Goal: Complete application form: Complete application form

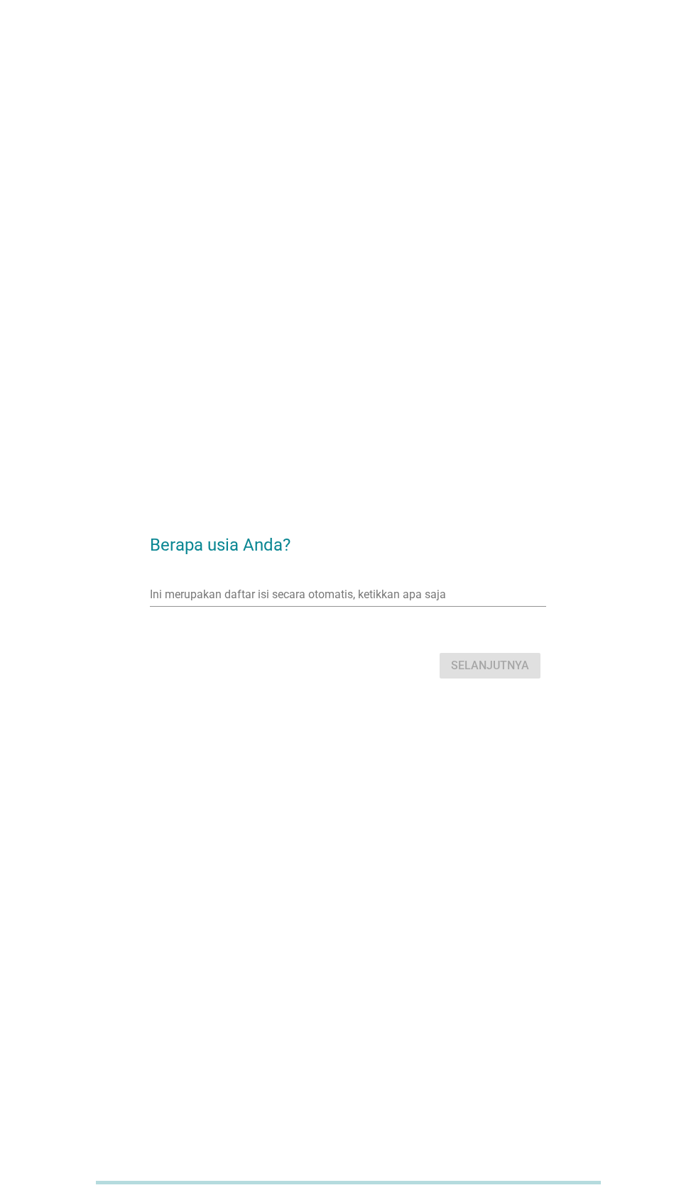
click at [287, 606] on div "Ini merupakan daftar isi secara otomatis, ketikkan apa saja panah_turun_bawah" at bounding box center [348, 594] width 396 height 23
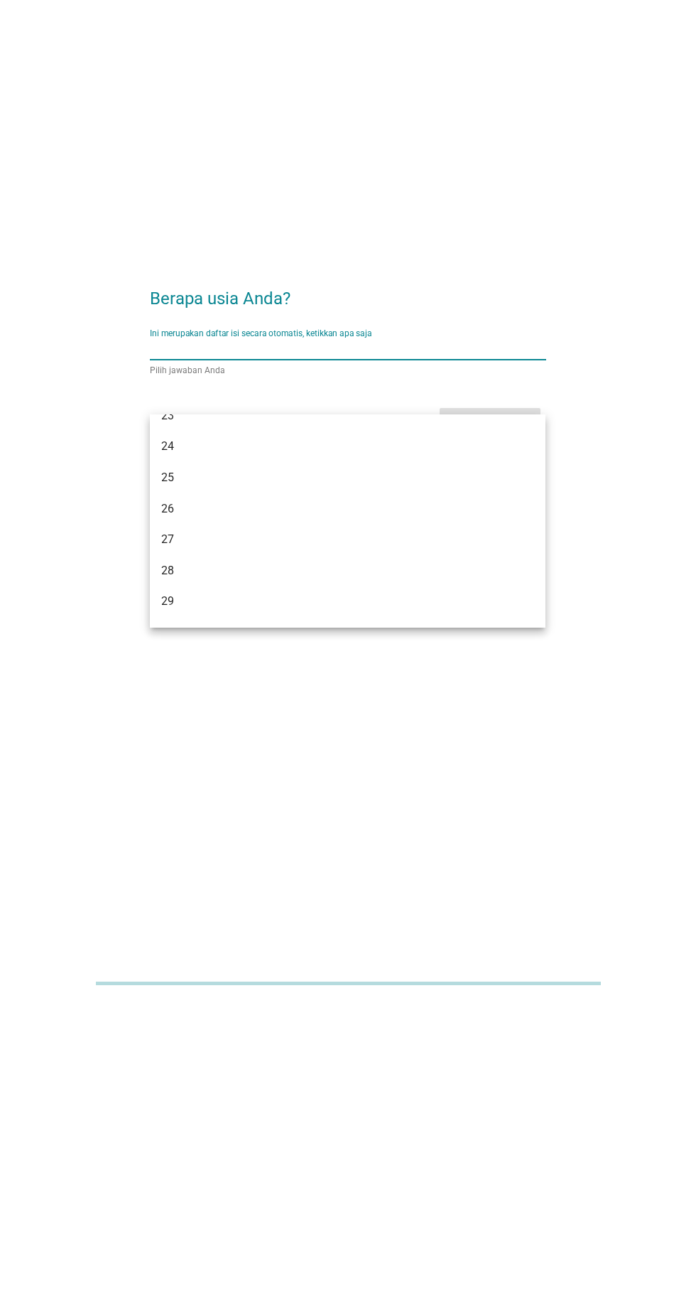
scroll to position [434, 0]
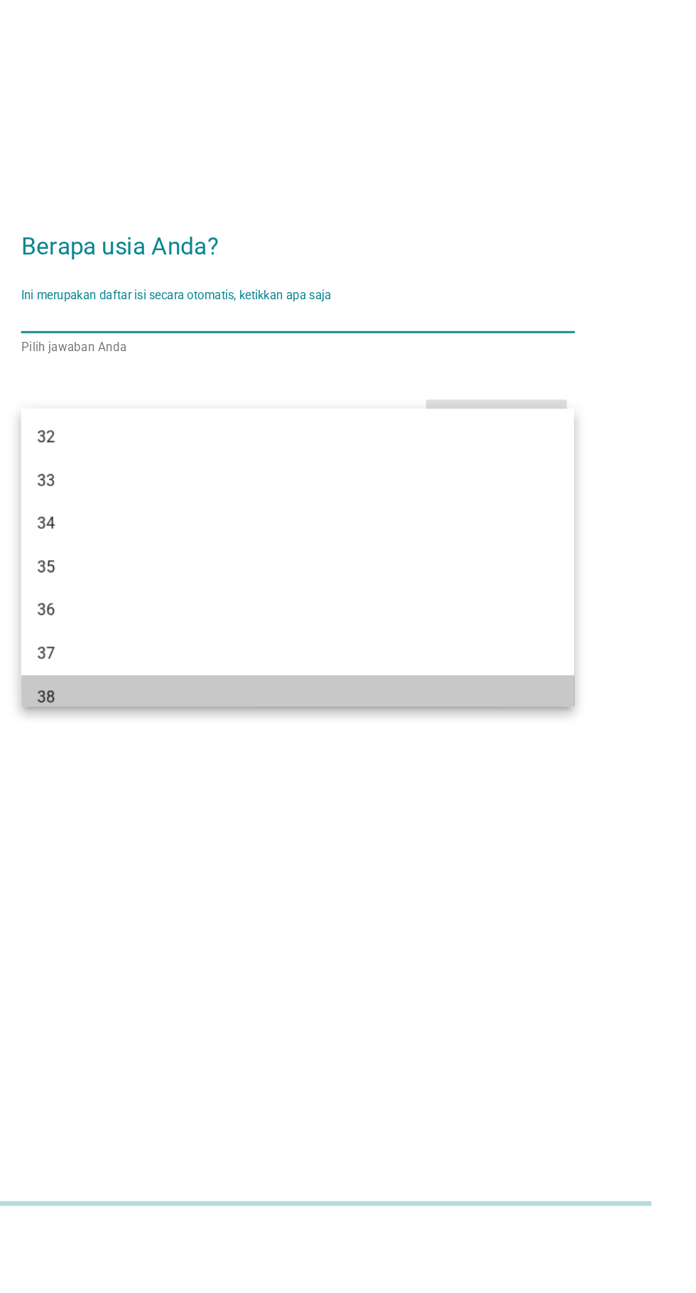
click at [244, 898] on div "38" at bounding box center [348, 912] width 396 height 31
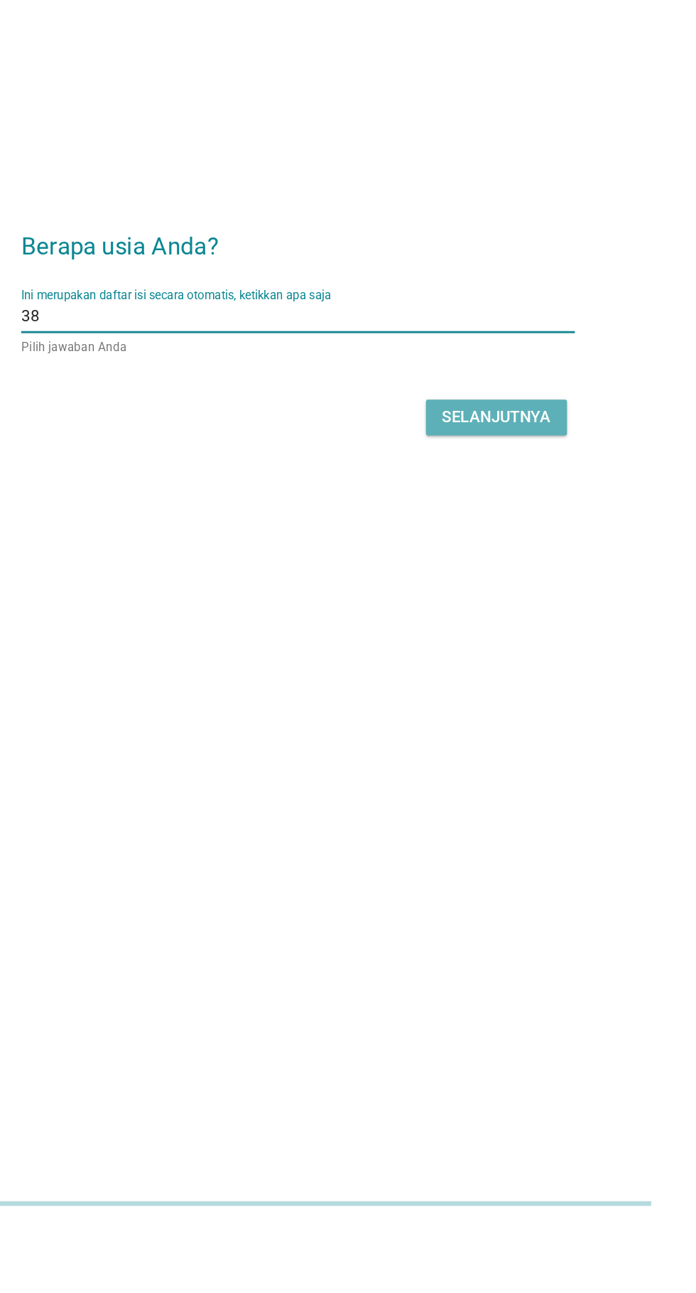
click at [488, 719] on font "Selanjutnya" at bounding box center [490, 713] width 78 height 14
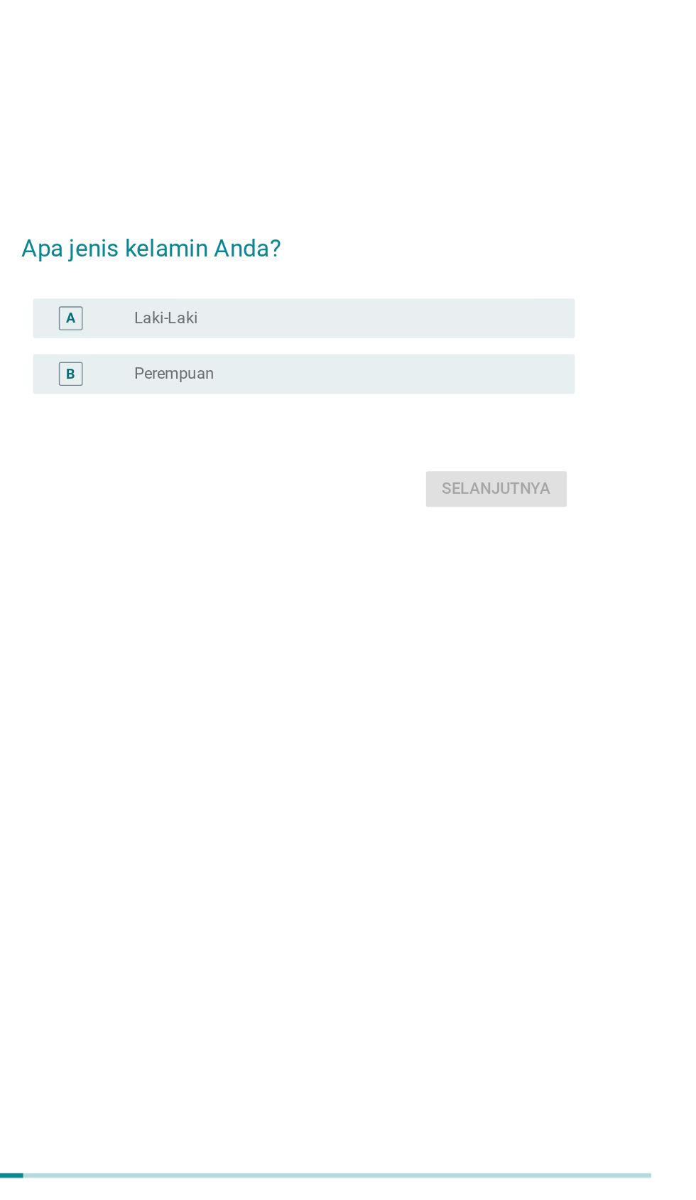
scroll to position [0, 0]
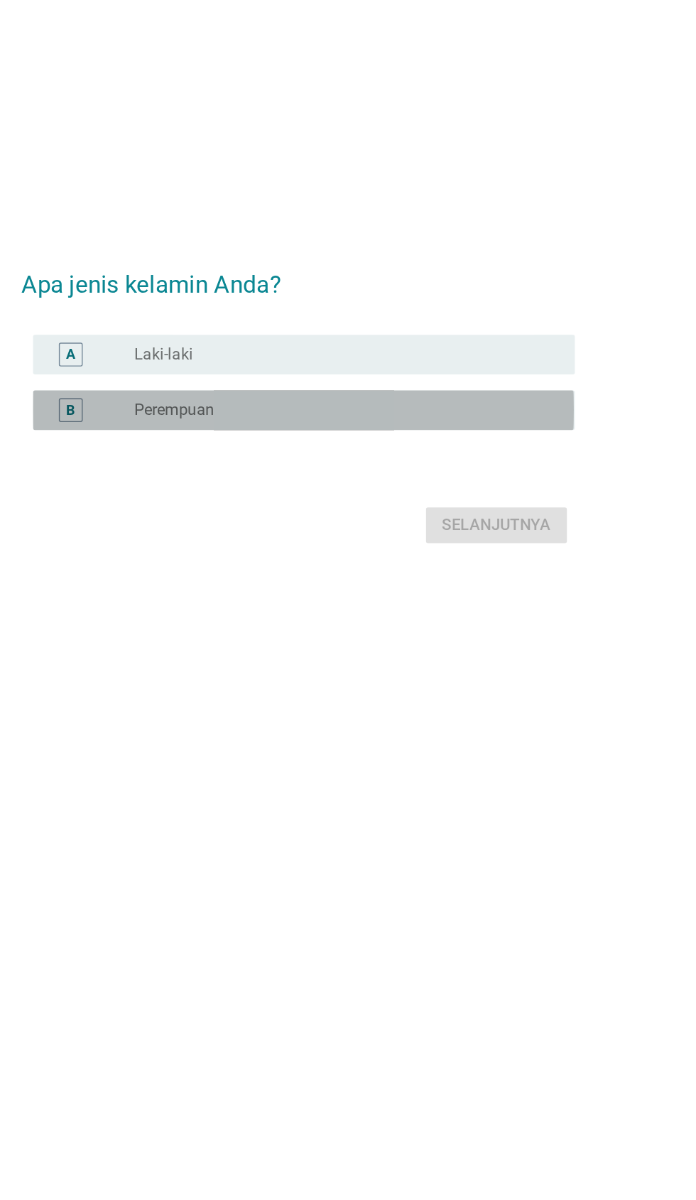
click at [316, 623] on div "B tombol radio tidak dicentang Perempuan" at bounding box center [351, 609] width 387 height 28
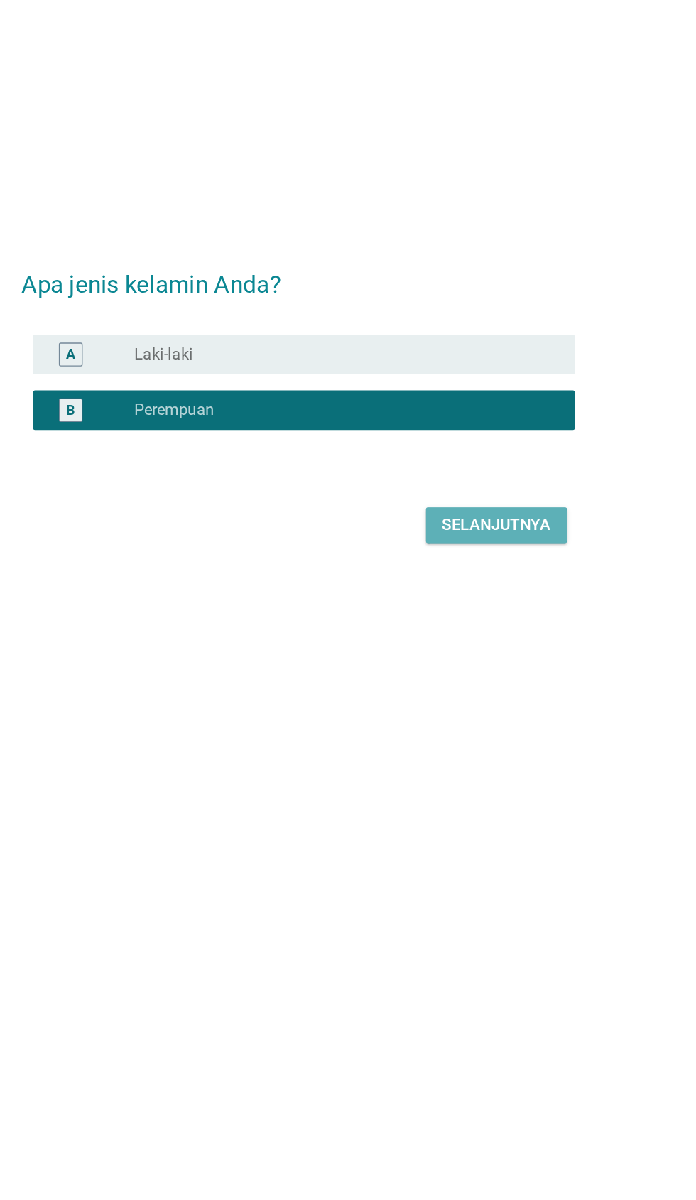
click at [494, 698] on font "Selanjutnya" at bounding box center [490, 691] width 78 height 14
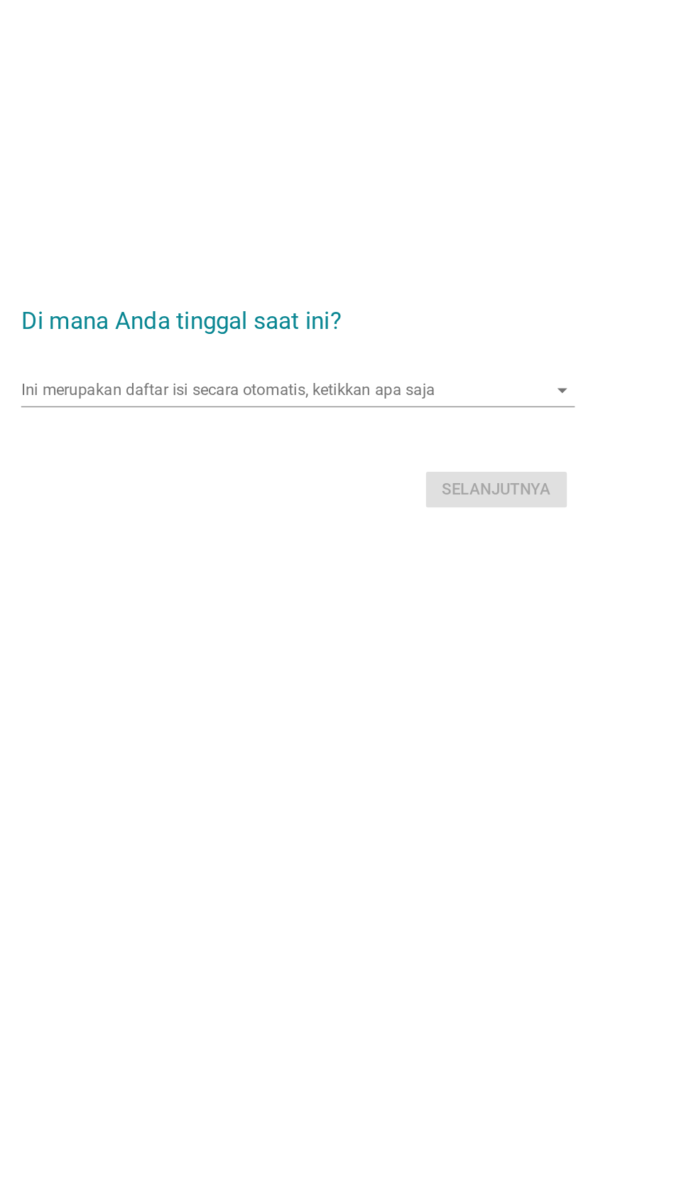
scroll to position [26, 0]
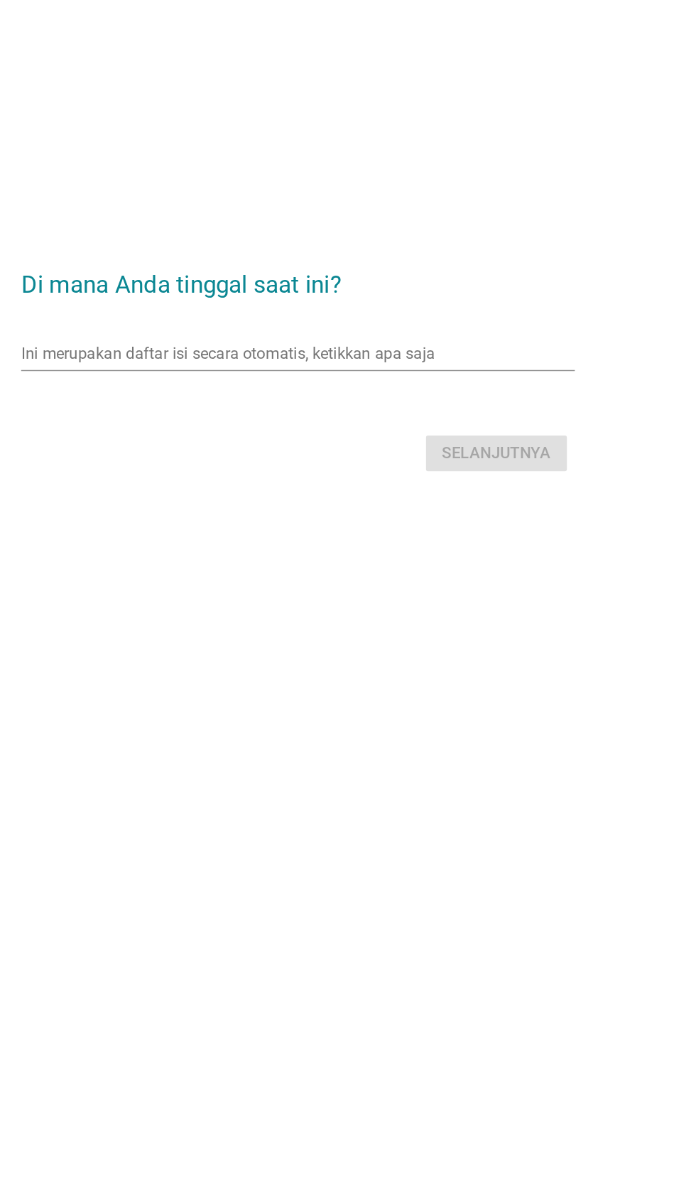
click at [333, 581] on input "Ini merupakan daftar isi secara otomatis, ketikkan apa saja" at bounding box center [338, 569] width 376 height 23
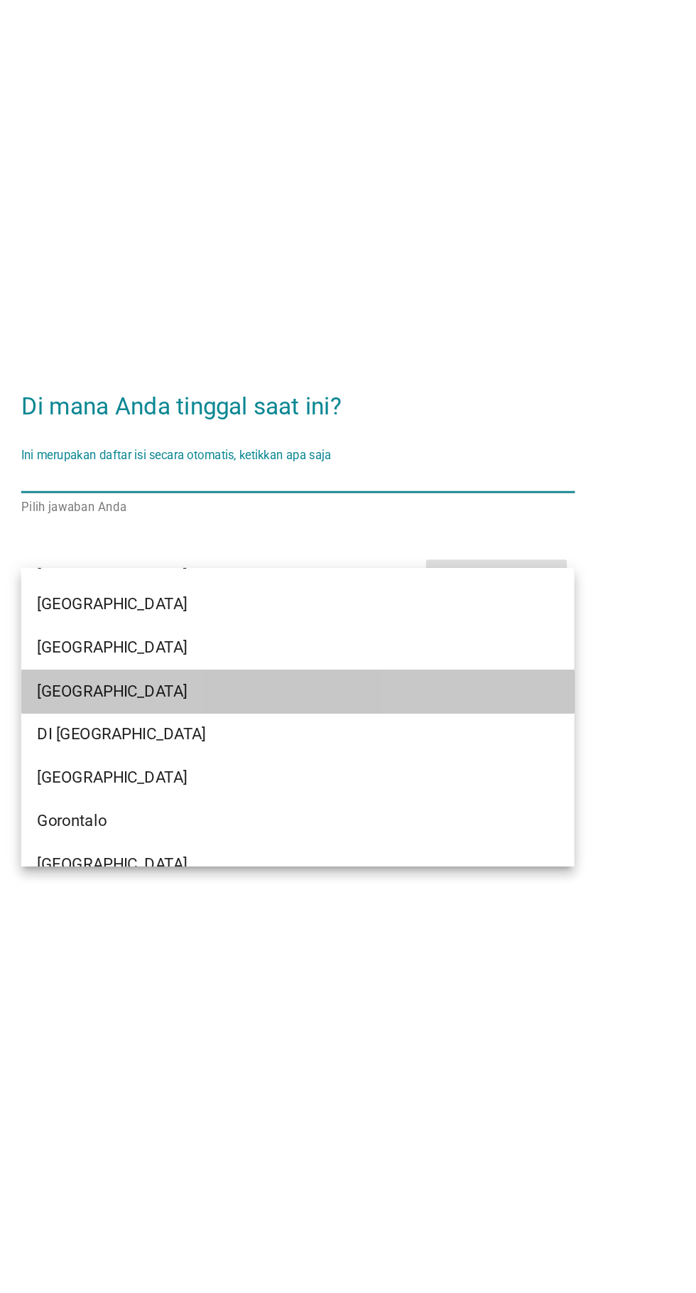
scroll to position [29, 0]
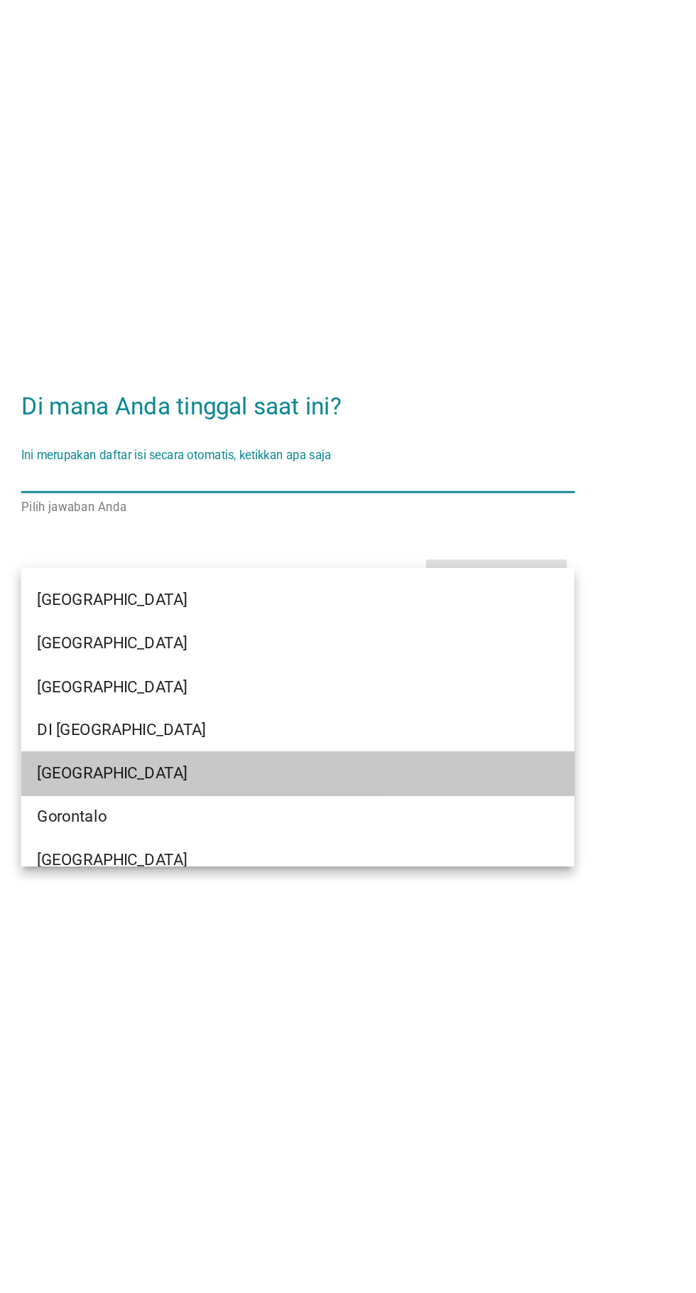
click at [227, 831] on div "[GEOGRAPHIC_DATA]" at bounding box center [332, 828] width 342 height 17
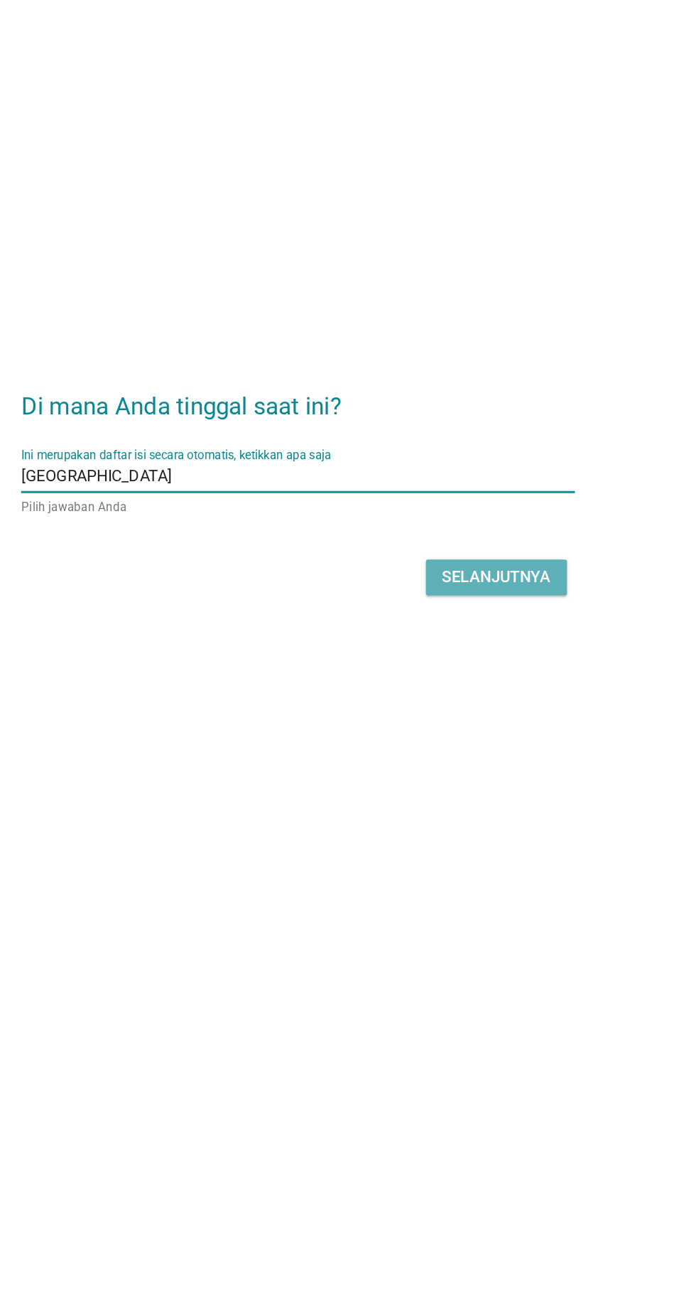
click at [465, 697] on font "Selanjutnya" at bounding box center [490, 688] width 78 height 17
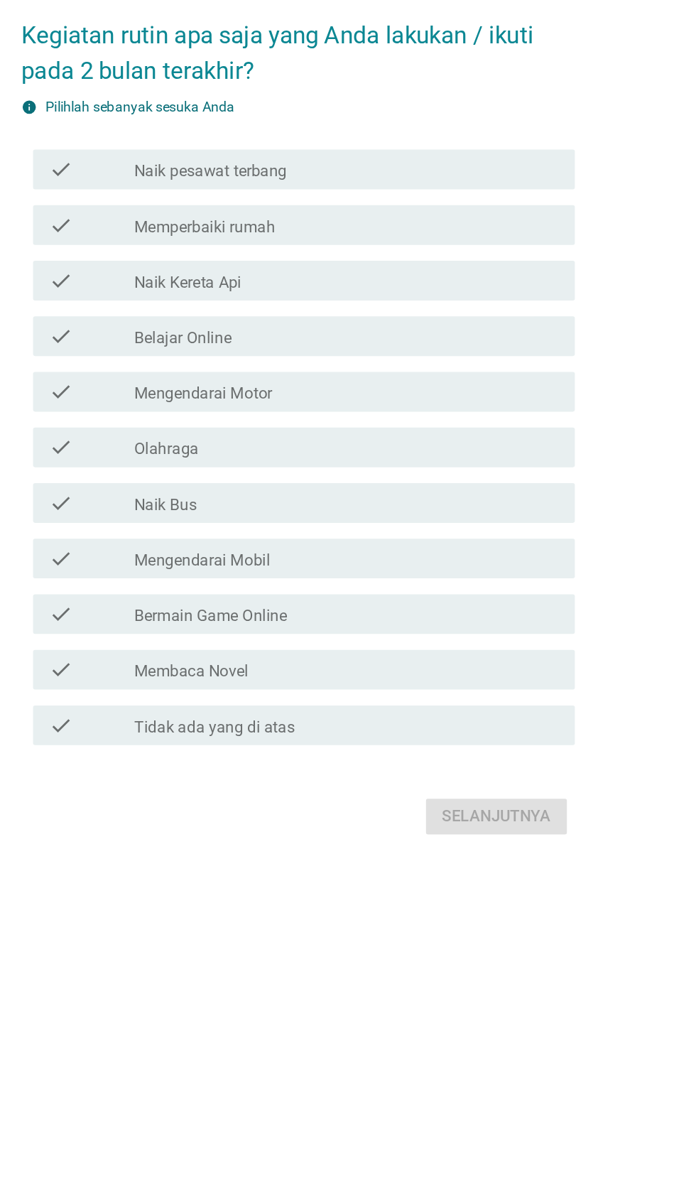
scroll to position [0, 0]
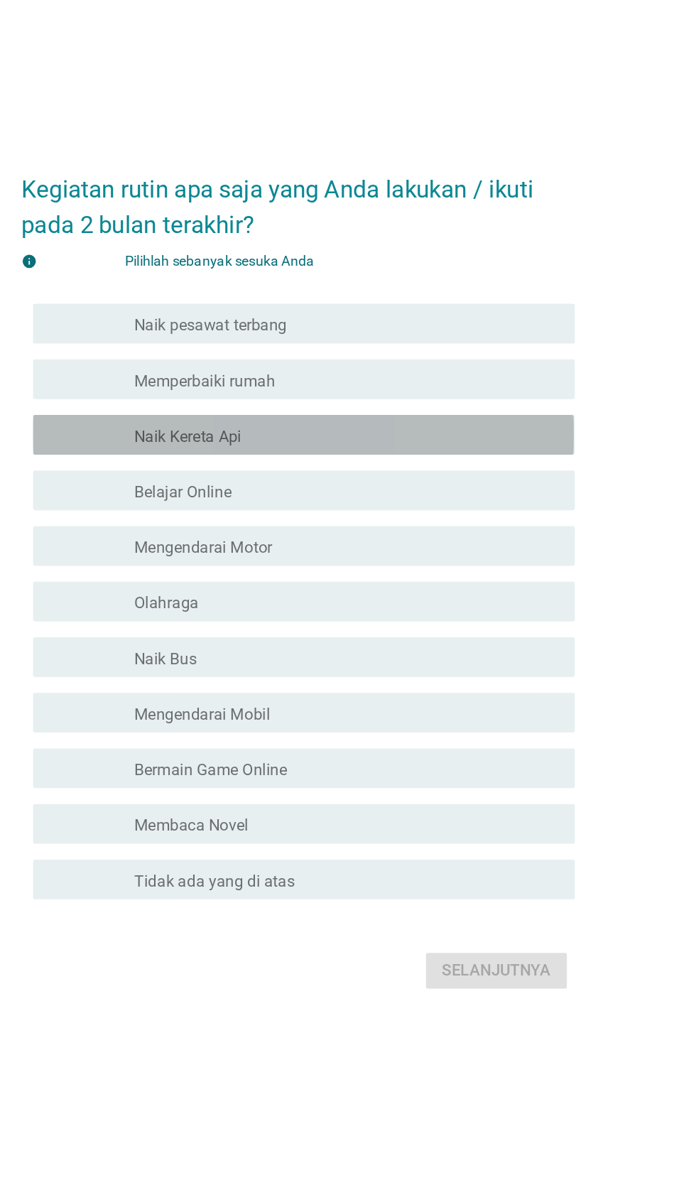
click at [377, 509] on div "garis besar kotak centang kosong Naik Kereta Api" at bounding box center [383, 500] width 304 height 17
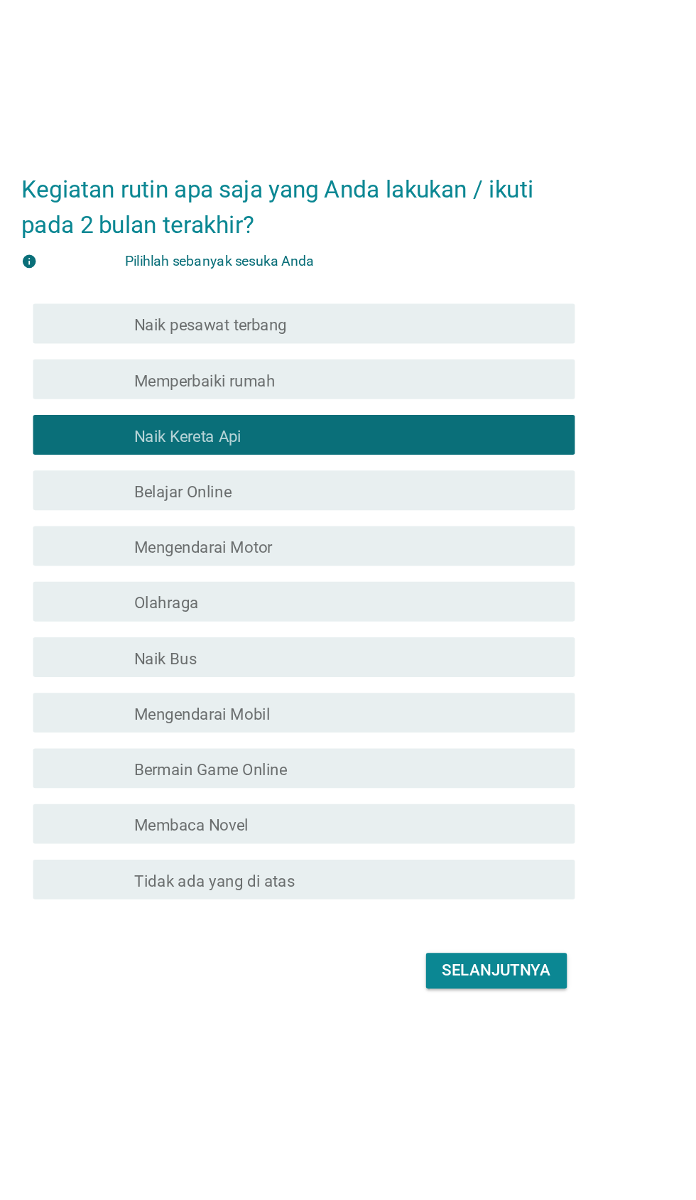
click at [376, 589] on div "garis besar kotak centang kosong Mengendarai Motor" at bounding box center [383, 580] width 304 height 17
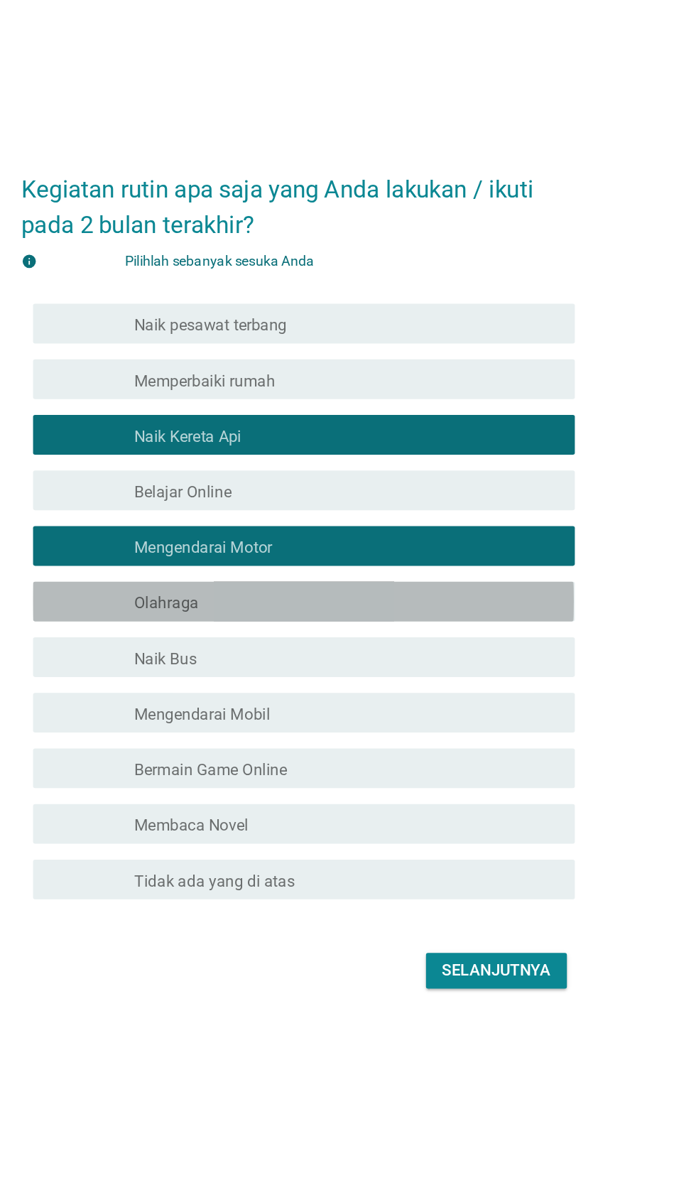
click at [356, 629] on div "garis besar kotak centang kosong Olahraga" at bounding box center [383, 620] width 304 height 17
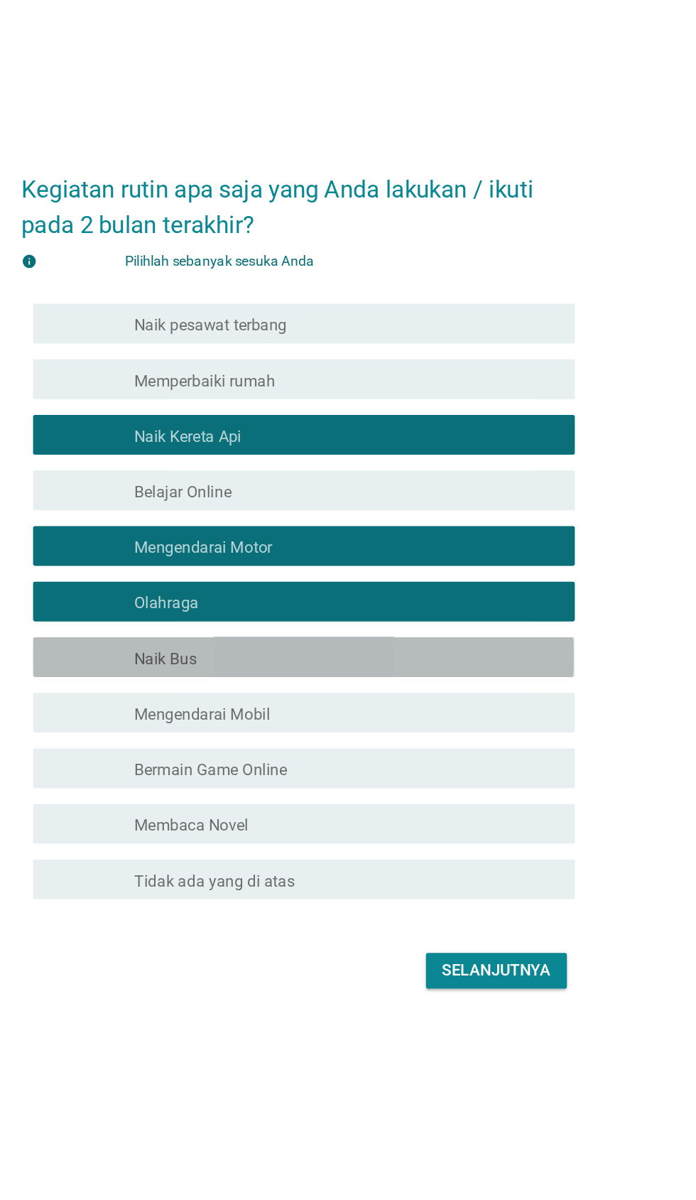
click at [376, 669] on div "garis besar kotak centang kosong Naik Bus" at bounding box center [383, 660] width 304 height 17
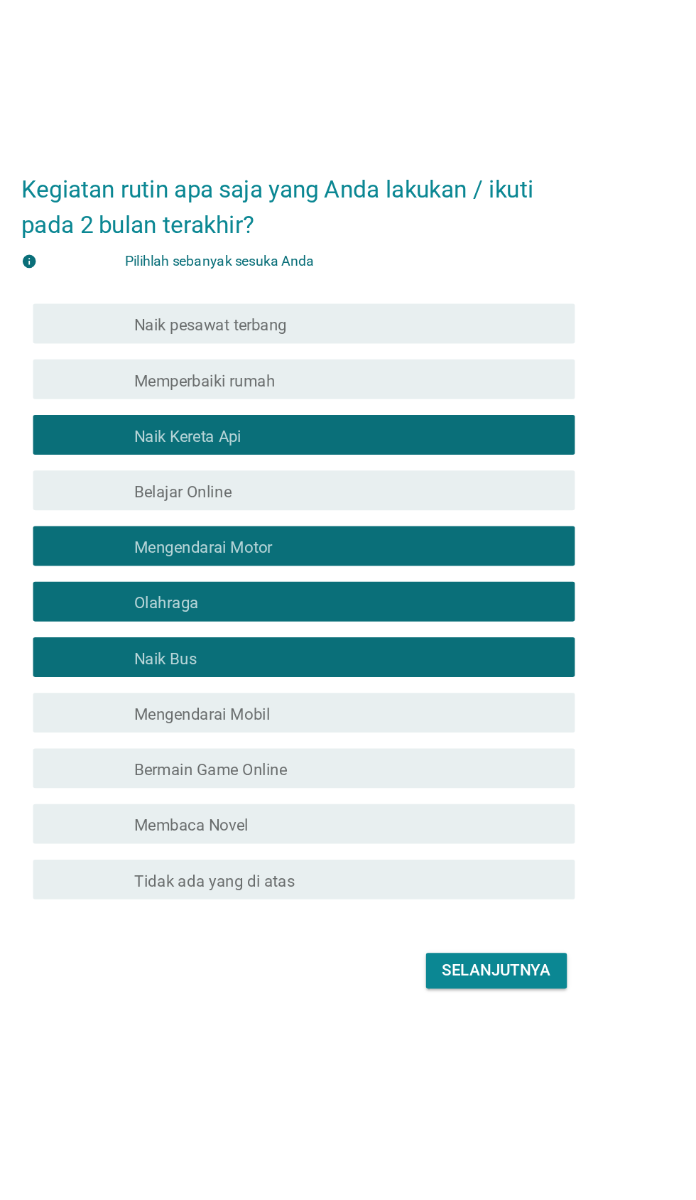
click at [380, 708] on div "garis besar kotak centang kosong Mengendarai Mobil" at bounding box center [383, 699] width 304 height 17
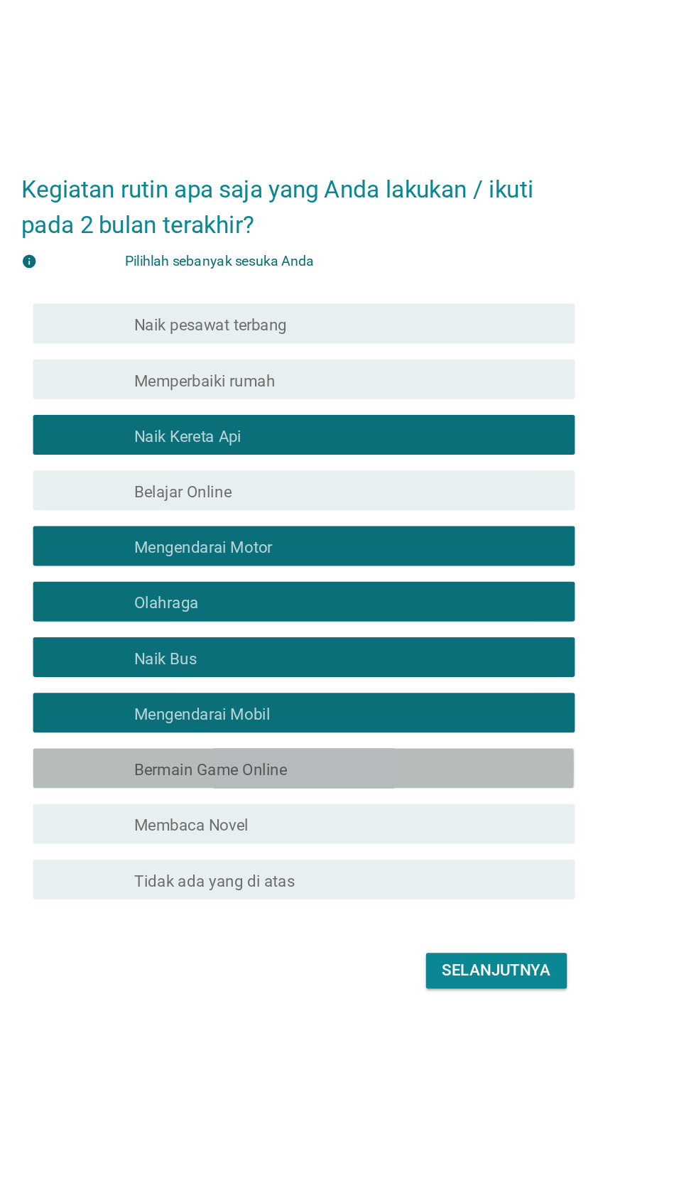
click at [384, 748] on div "garis besar kotak centang kosong Bermain Game Online" at bounding box center [383, 739] width 304 height 17
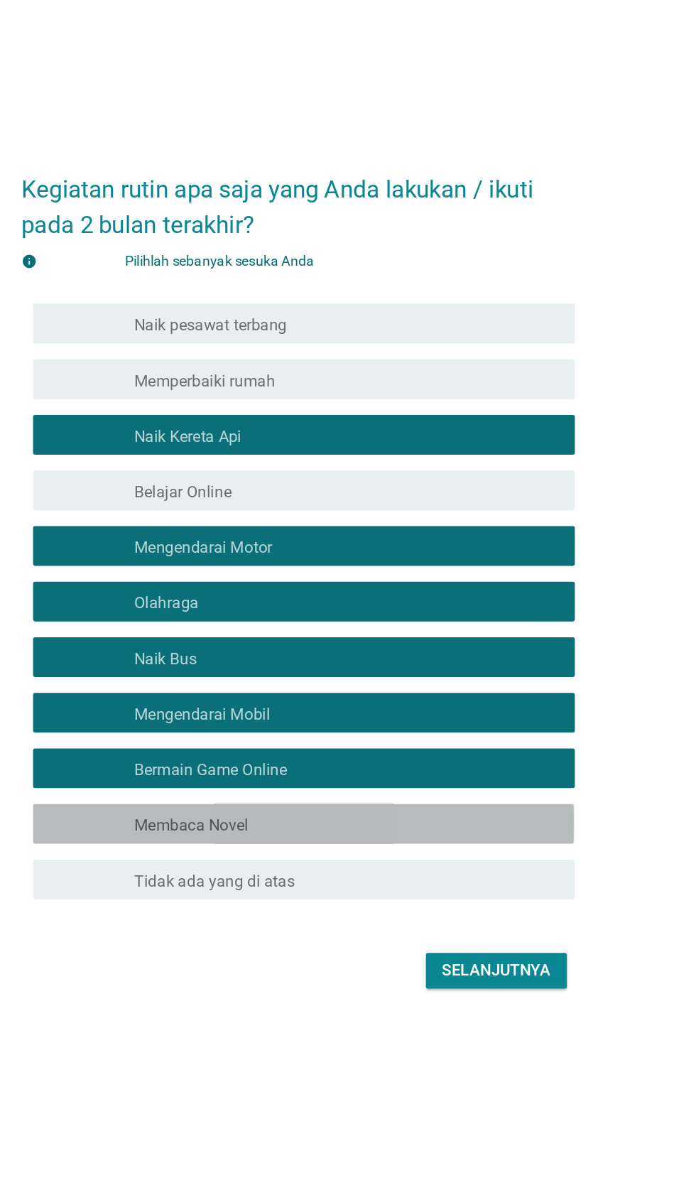
click at [375, 788] on div "garis besar kotak centang kosong Membaca Novel" at bounding box center [383, 779] width 304 height 17
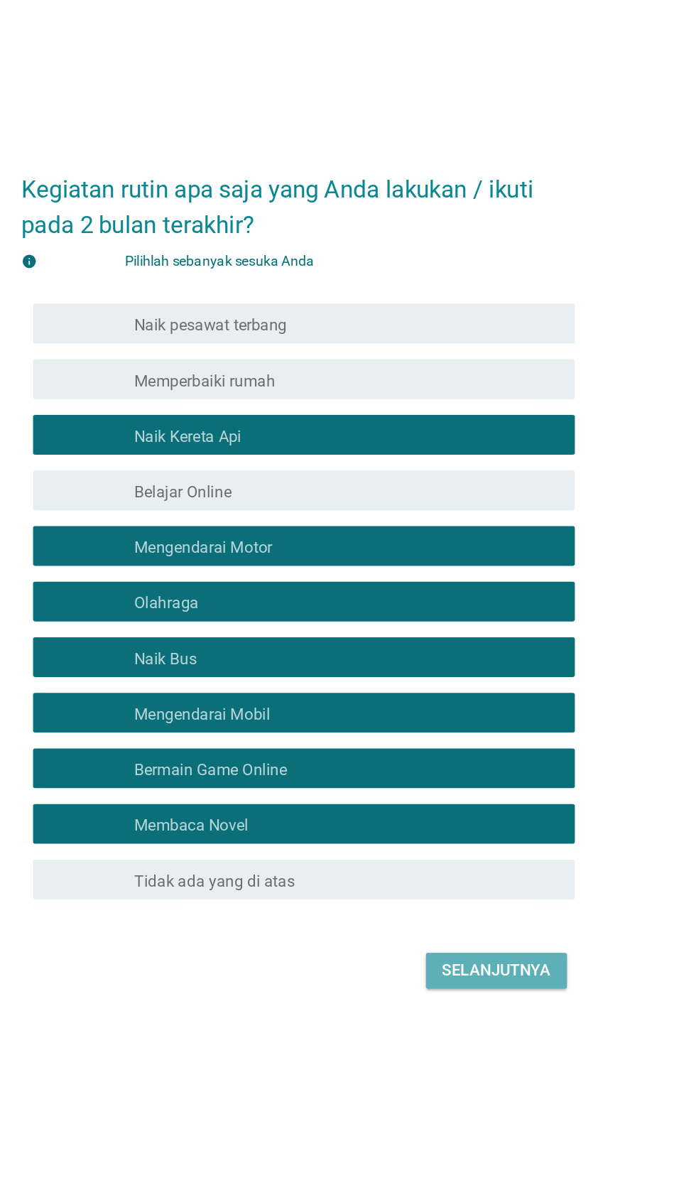
click at [473, 891] on font "Selanjutnya" at bounding box center [490, 885] width 78 height 14
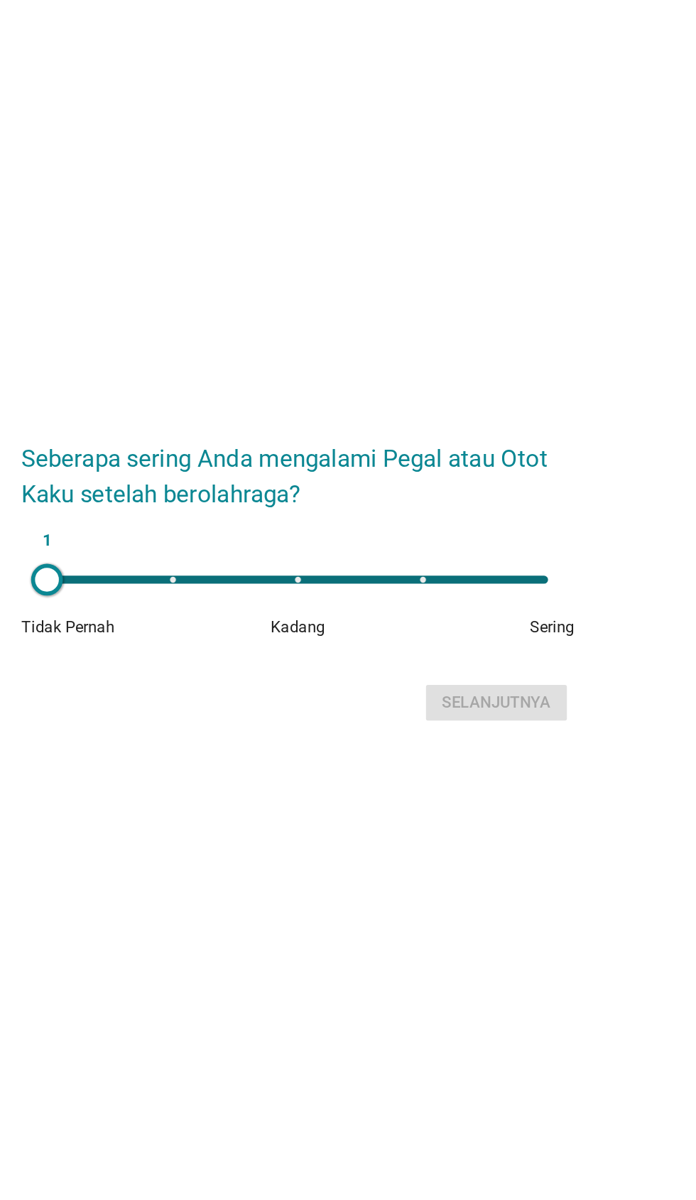
scroll to position [20, 0]
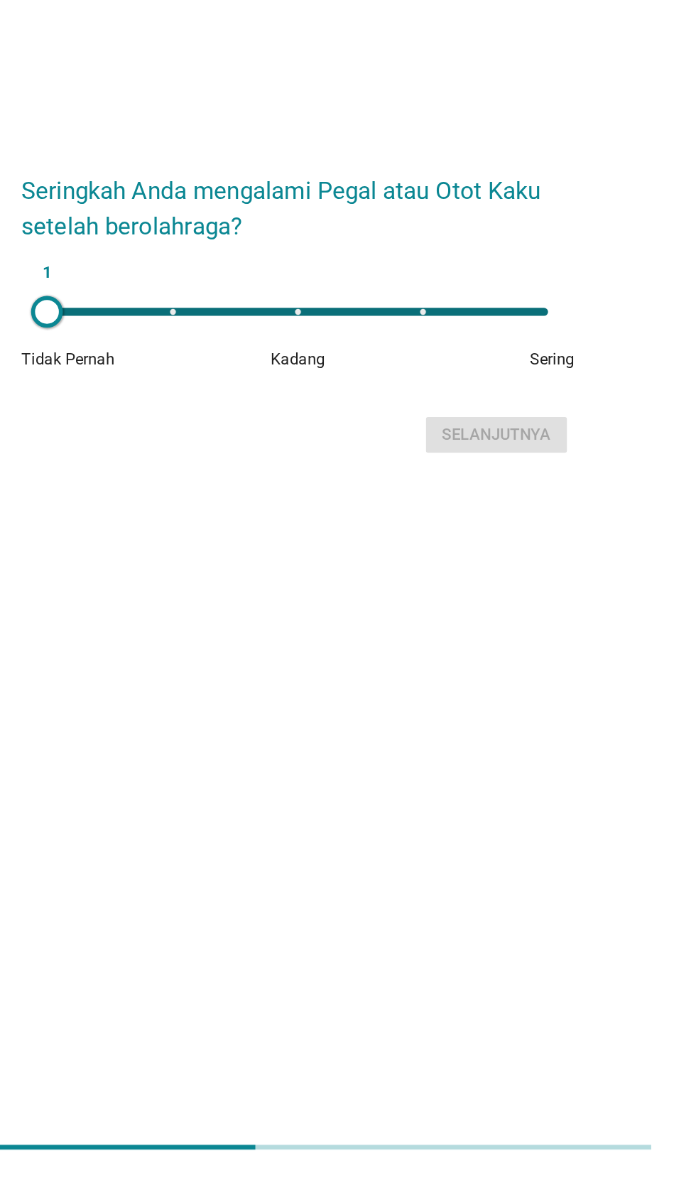
click at [439, 588] on div "1" at bounding box center [347, 585] width 359 height 6
type input "4"
click at [485, 679] on font "Selanjutnya" at bounding box center [490, 673] width 78 height 14
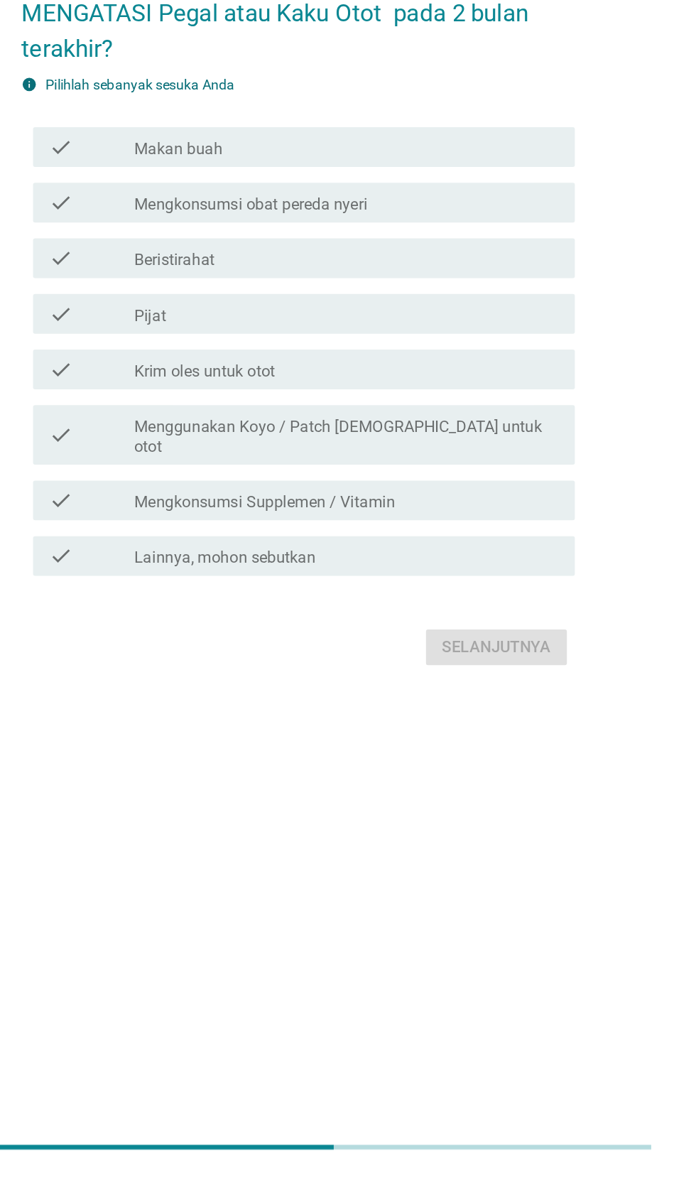
scroll to position [0, 0]
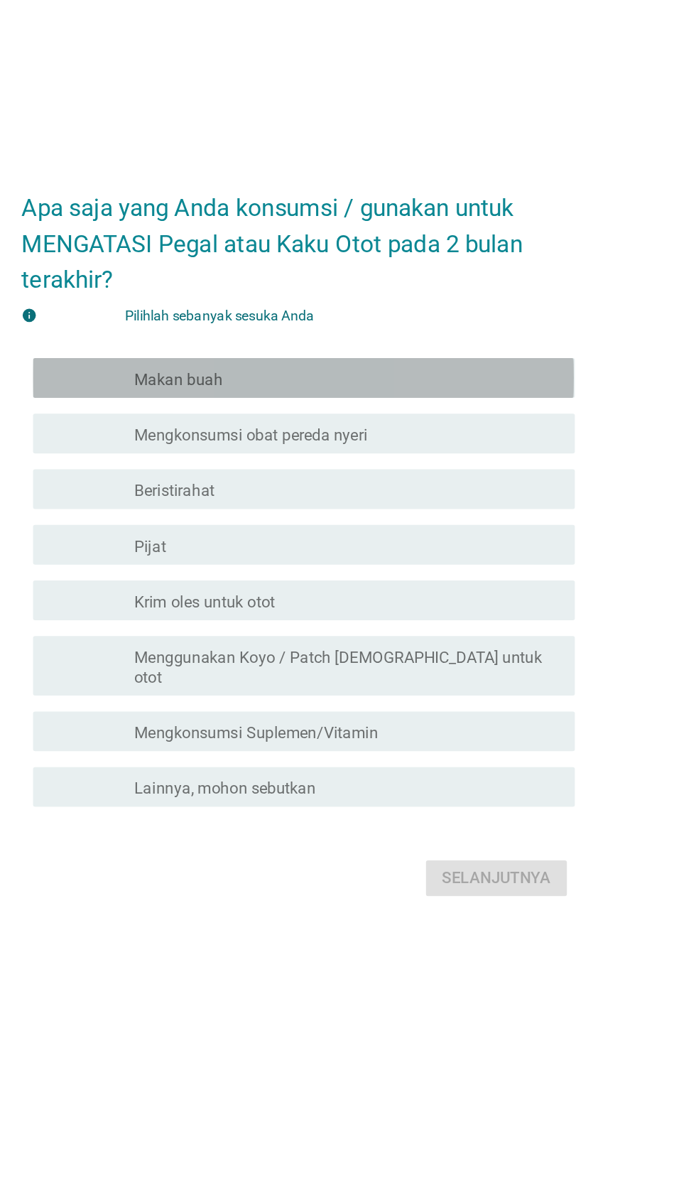
click at [350, 495] on div "garis besar kotak centang kosong Makan buah" at bounding box center [383, 486] width 304 height 17
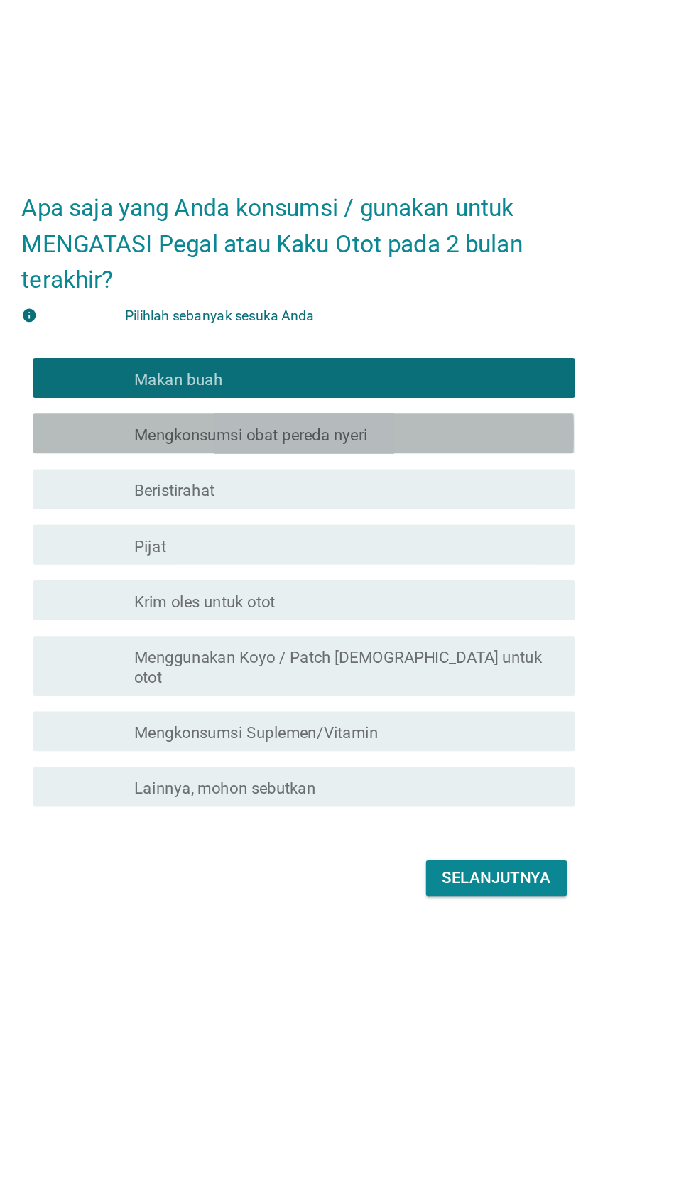
click at [359, 534] on font "Mengkonsumsi obat pereda nyeri" at bounding box center [314, 528] width 167 height 14
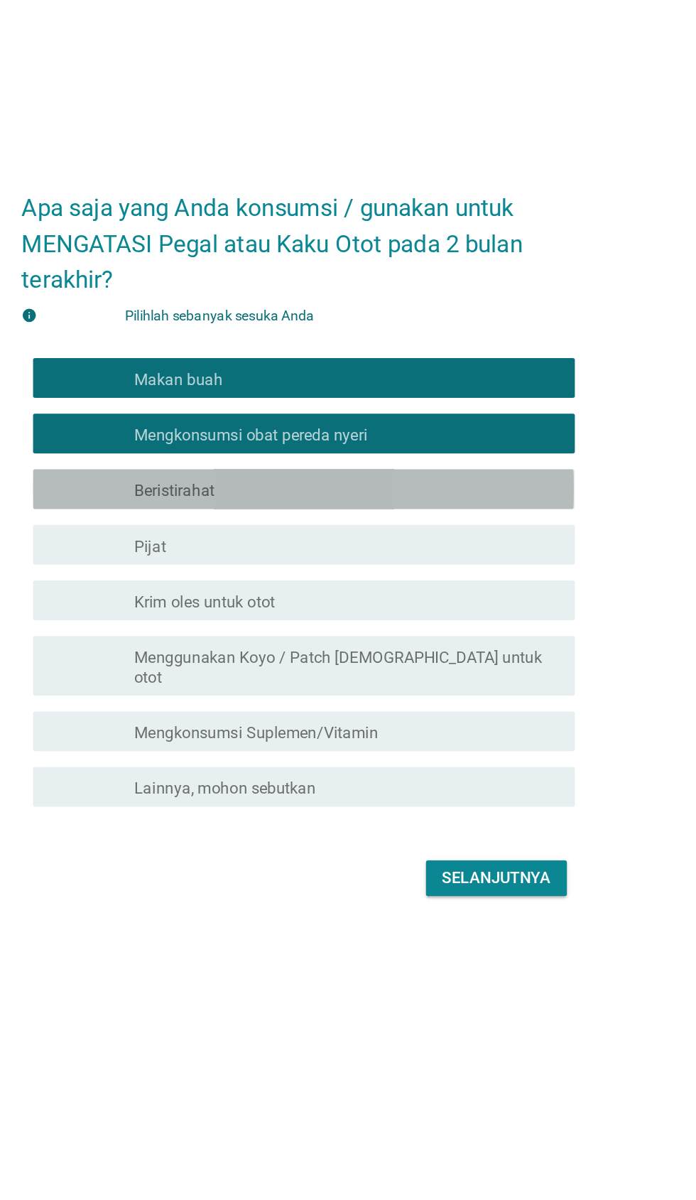
click at [326, 575] on div "garis besar kotak centang kosong Beristirahat" at bounding box center [383, 566] width 304 height 17
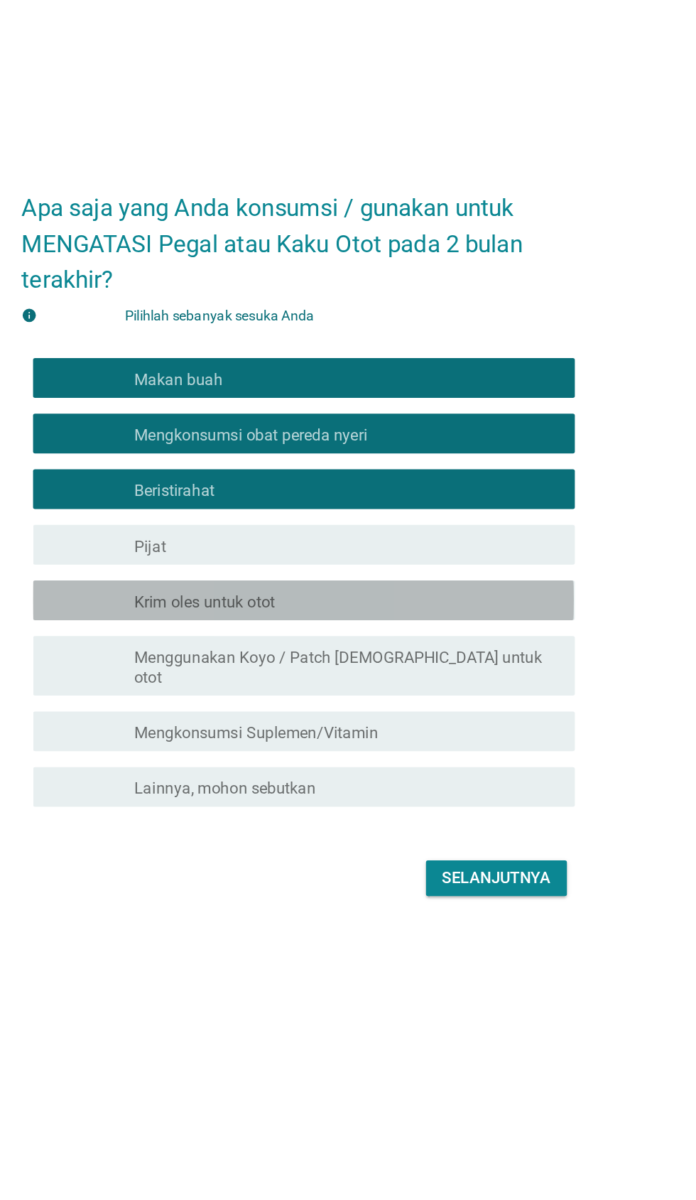
click at [318, 654] on font "Krim oles untuk otot" at bounding box center [281, 647] width 101 height 14
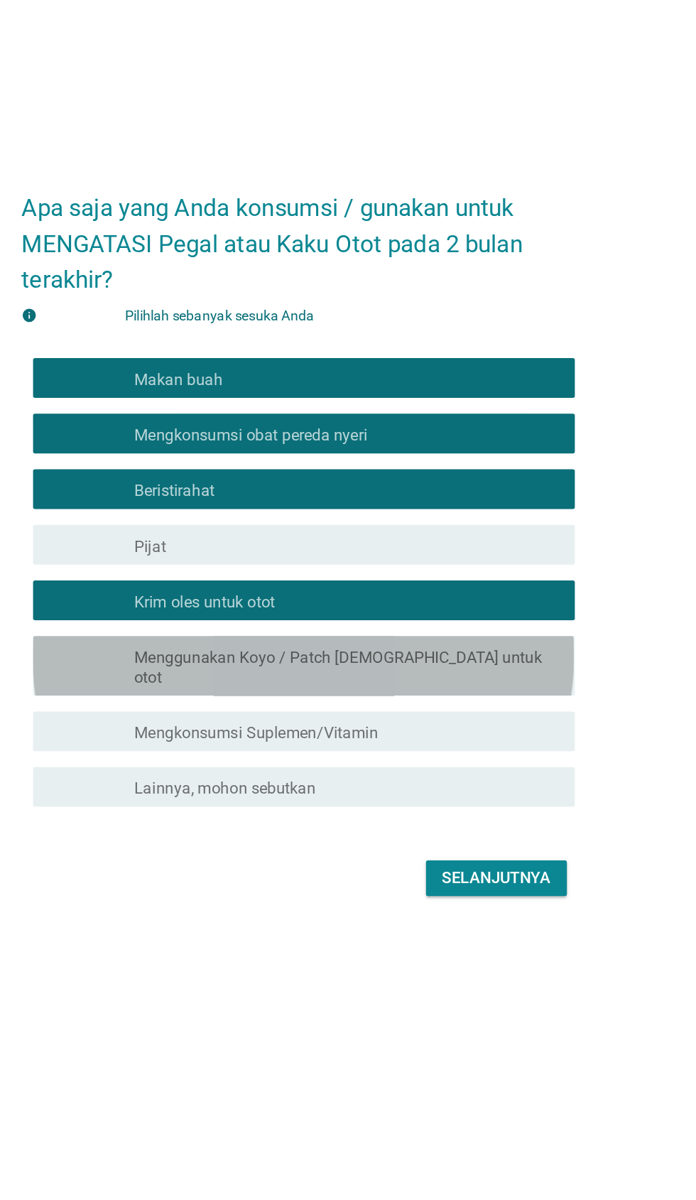
click at [341, 708] on font "Menggunakan Koyo / Patch [DEMOGRAPHIC_DATA] untuk otot" at bounding box center [377, 694] width 292 height 28
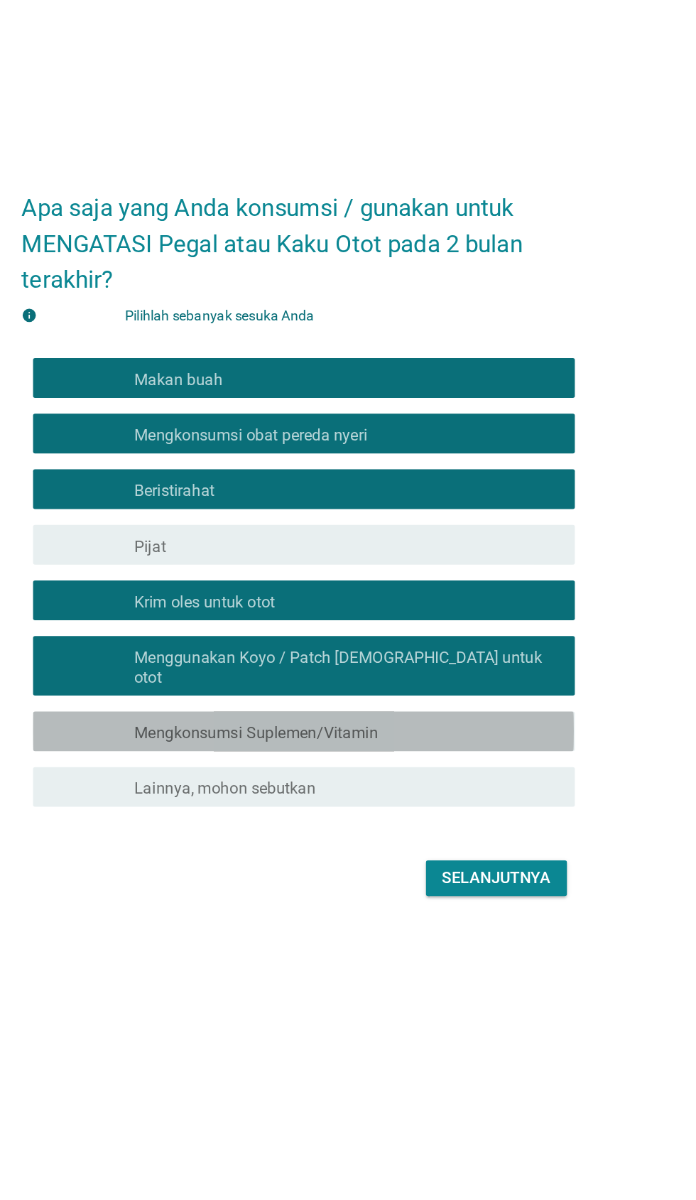
click at [303, 748] on font "Mengkonsumsi Suplemen/Vitamin" at bounding box center [318, 741] width 175 height 14
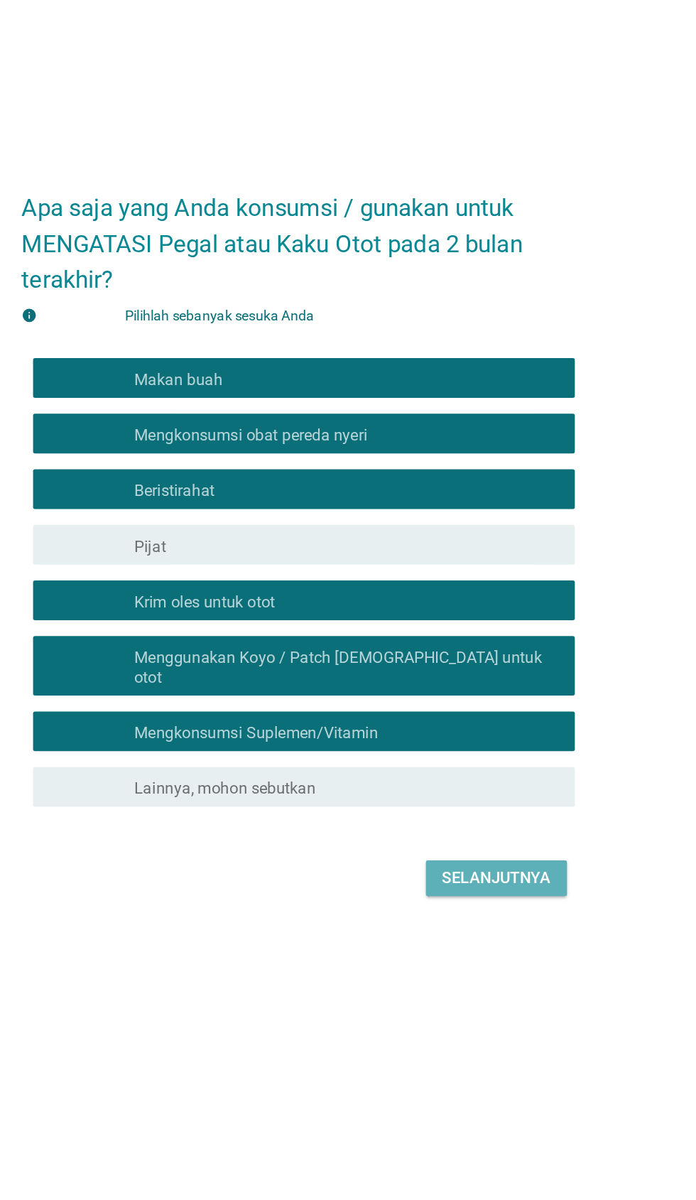
click at [480, 858] on button "Selanjutnya" at bounding box center [490, 845] width 101 height 26
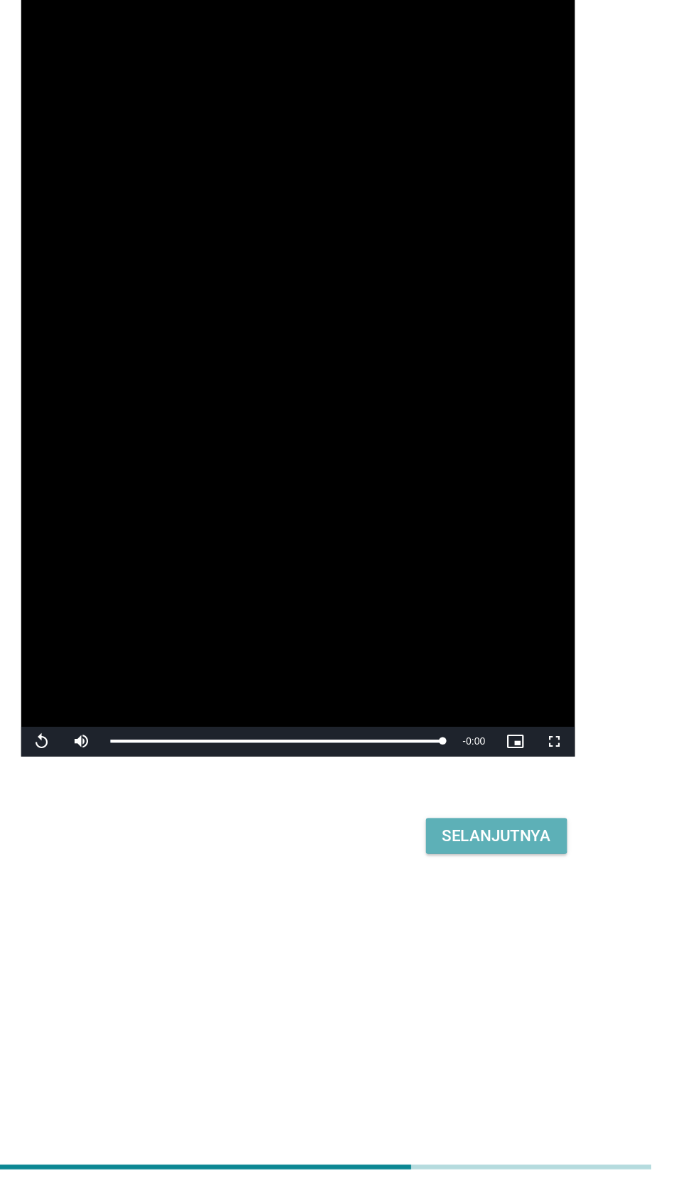
click at [485, 952] on font "Selanjutnya" at bounding box center [490, 946] width 78 height 14
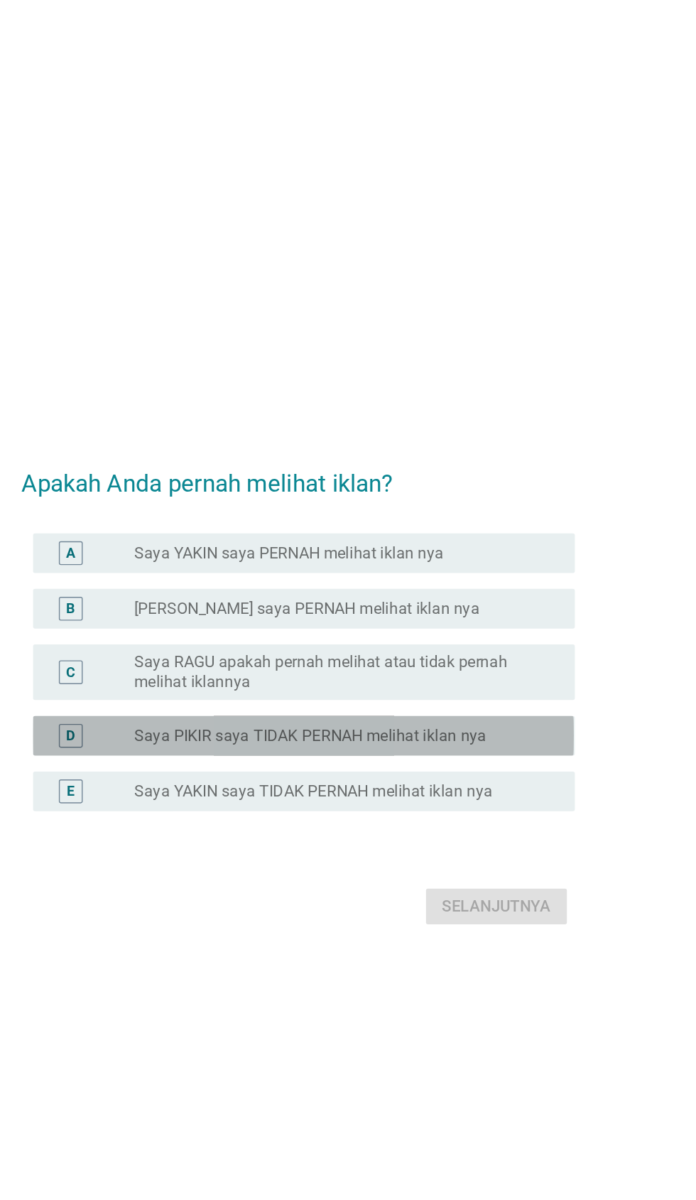
click at [374, 641] on font "Saya PIKIR saya TIDAK PERNAH melihat iklan nya" at bounding box center [357, 634] width 252 height 14
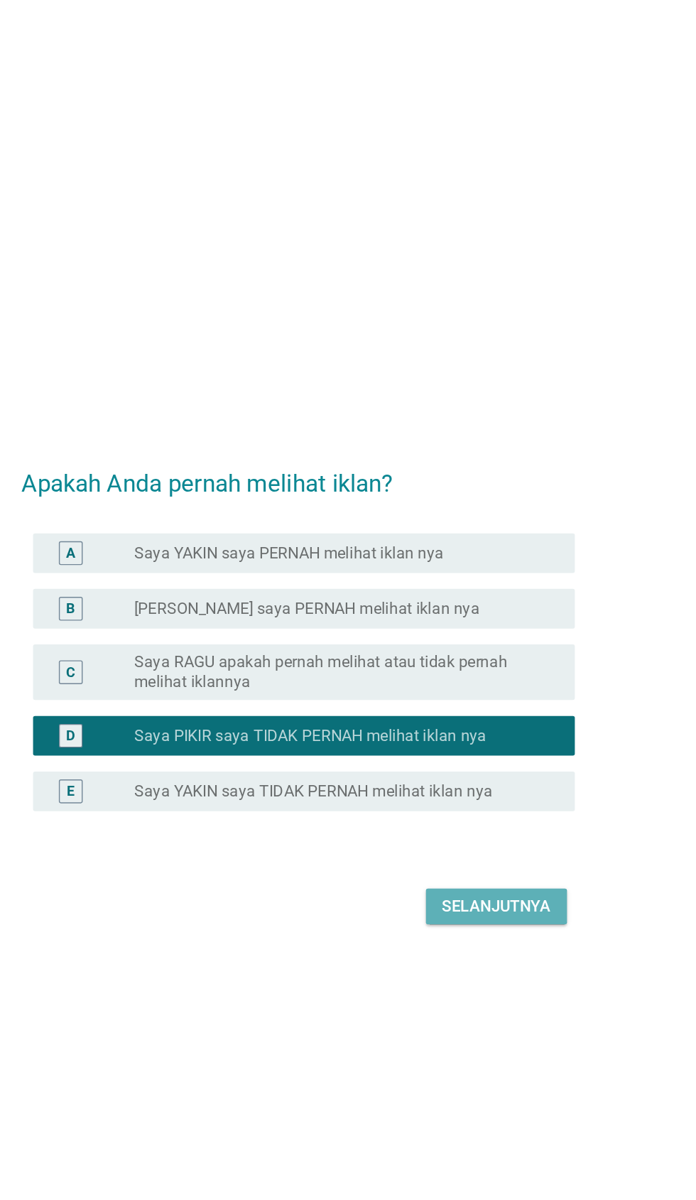
click at [491, 765] on font "Selanjutnya" at bounding box center [490, 756] width 78 height 17
